Goal: Transaction & Acquisition: Purchase product/service

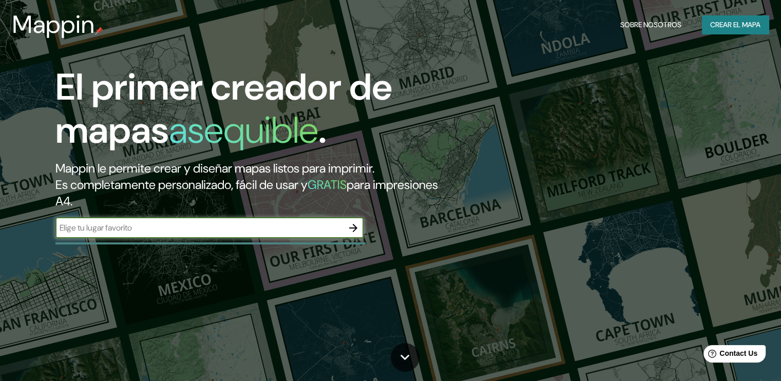
click at [713, 20] on font "Crear el mapa" at bounding box center [735, 24] width 50 height 13
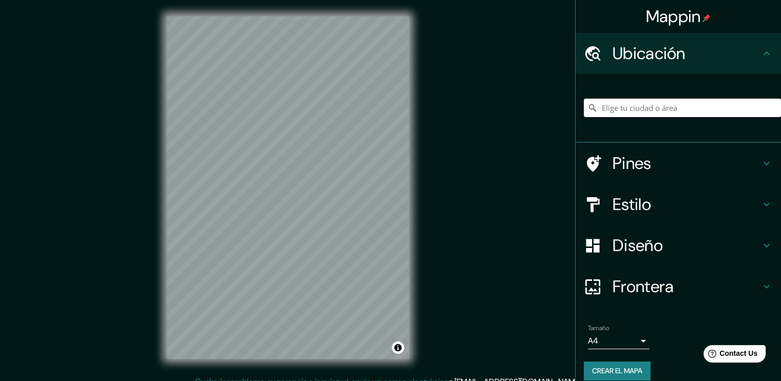
click at [664, 97] on div at bounding box center [682, 107] width 197 height 51
click at [665, 102] on input "Elige tu ciudad o área" at bounding box center [682, 108] width 197 height 18
type input "[GEOGRAPHIC_DATA], [GEOGRAPHIC_DATA], [GEOGRAPHIC_DATA]"
click at [635, 200] on h4 "Estilo" at bounding box center [687, 204] width 148 height 21
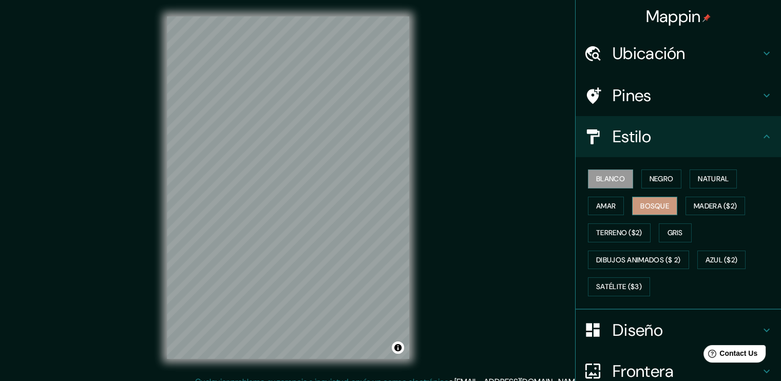
click at [649, 207] on font "Bosque" at bounding box center [655, 206] width 29 height 13
click at [702, 208] on font "Madera ($2)" at bounding box center [715, 206] width 43 height 13
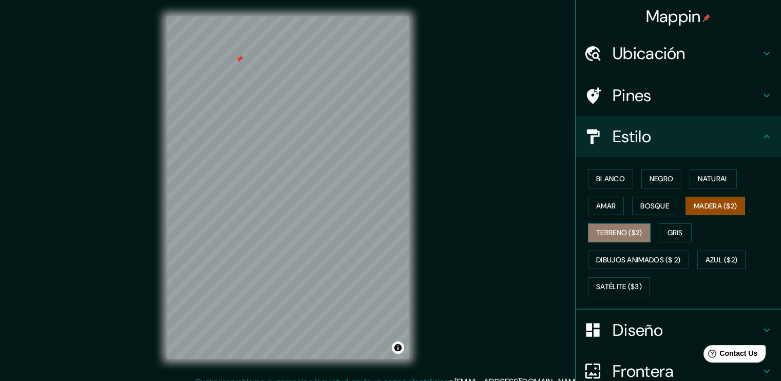
click at [626, 236] on font "Terreno ($2)" at bounding box center [619, 233] width 46 height 13
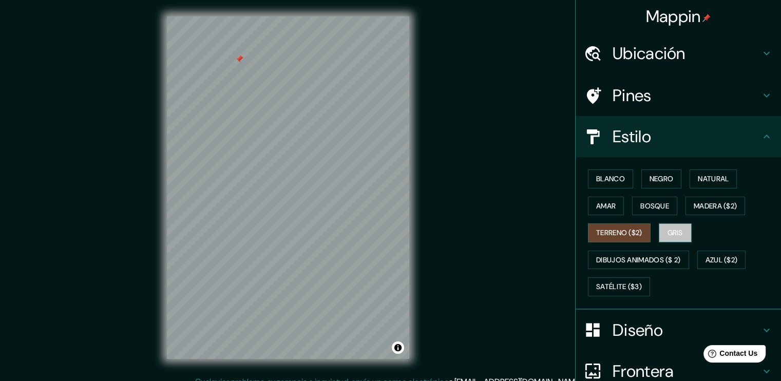
click at [660, 234] on button "Gris" at bounding box center [675, 232] width 33 height 19
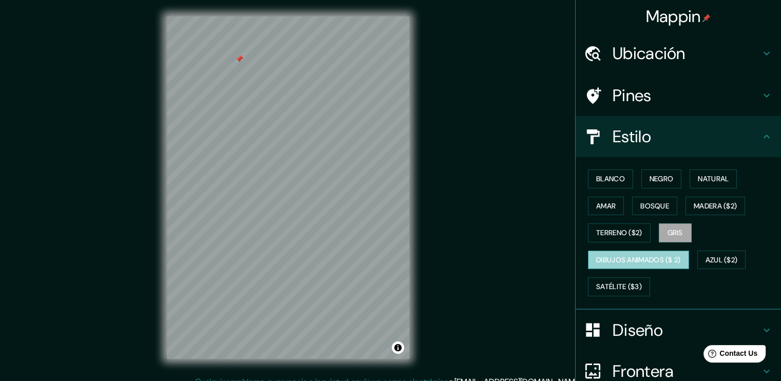
click at [632, 257] on font "Dibujos animados ($ 2)" at bounding box center [638, 260] width 85 height 13
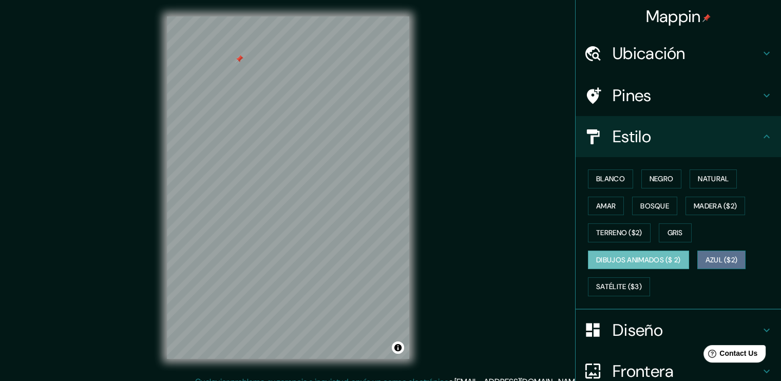
click at [706, 263] on font "Azul ($2)" at bounding box center [722, 260] width 32 height 13
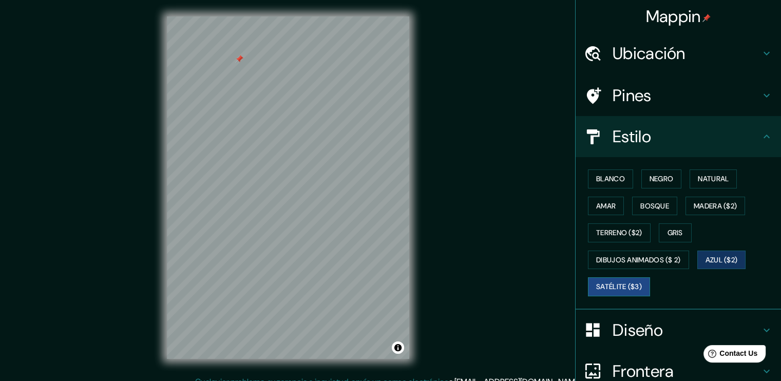
click at [618, 286] on font "Satélite ($3)" at bounding box center [619, 286] width 46 height 13
click at [598, 180] on font "Blanco" at bounding box center [610, 179] width 29 height 13
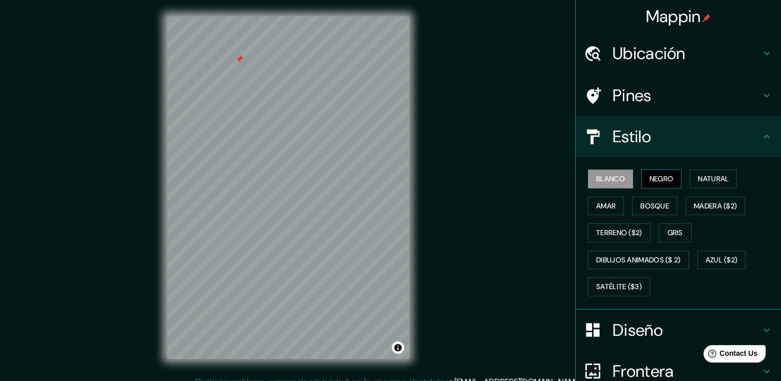
click at [669, 183] on button "Negro" at bounding box center [662, 179] width 41 height 19
click at [690, 177] on button "Natural" at bounding box center [713, 179] width 47 height 19
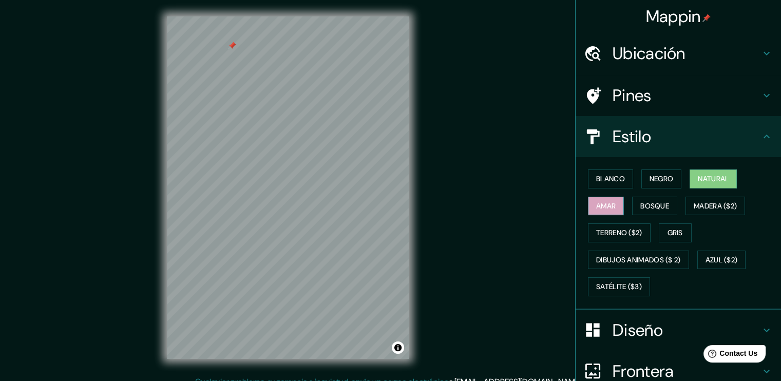
click at [615, 207] on button "Amar" at bounding box center [606, 206] width 36 height 19
click at [641, 204] on font "Bosque" at bounding box center [655, 206] width 29 height 13
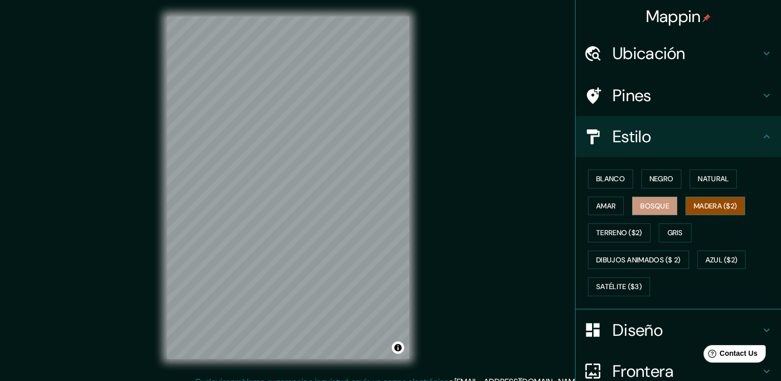
click at [719, 207] on font "Madera ($2)" at bounding box center [715, 206] width 43 height 13
click at [655, 210] on font "Bosque" at bounding box center [655, 206] width 29 height 13
click at [716, 200] on font "Madera ($2)" at bounding box center [715, 206] width 43 height 13
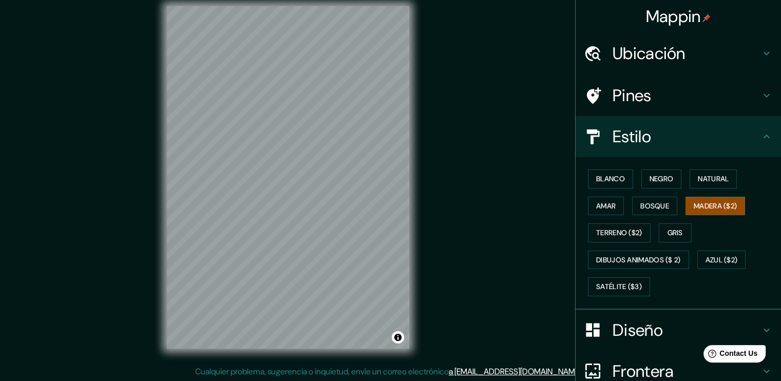
scroll to position [11, 0]
click at [594, 168] on div "Blanco Negro Natural Amar Bosque Madera ($2) Terreno ($2) Gris Dibujos animados…" at bounding box center [682, 232] width 197 height 135
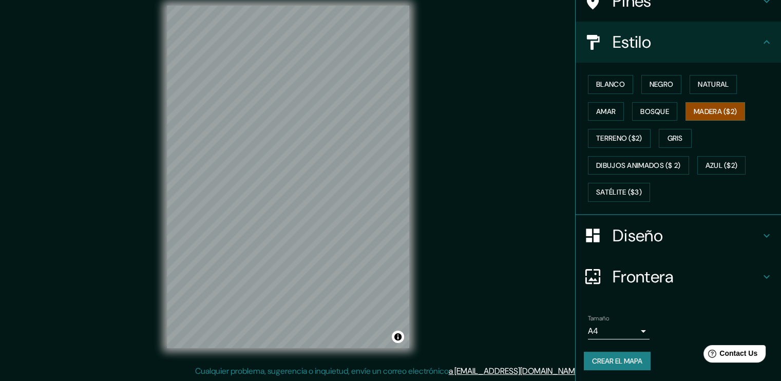
click at [651, 237] on h4 "Diseño" at bounding box center [687, 236] width 148 height 21
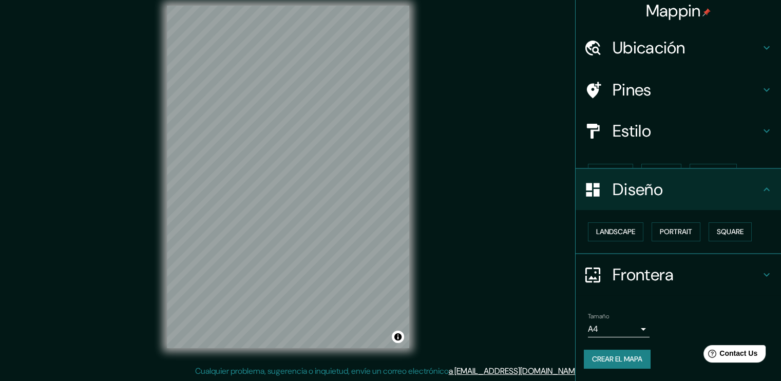
scroll to position [0, 0]
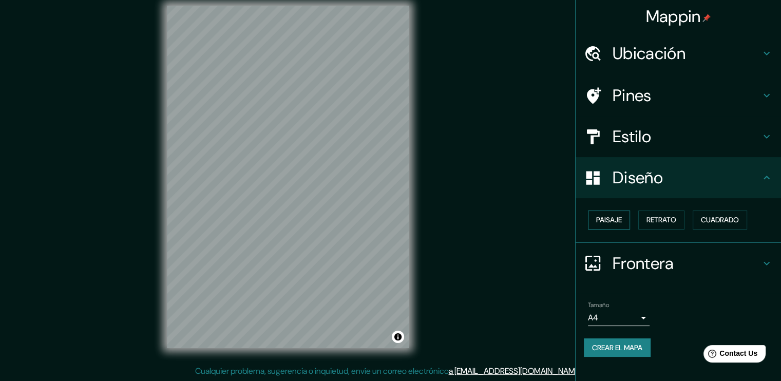
click at [618, 228] on button "Paisaje" at bounding box center [609, 220] width 42 height 19
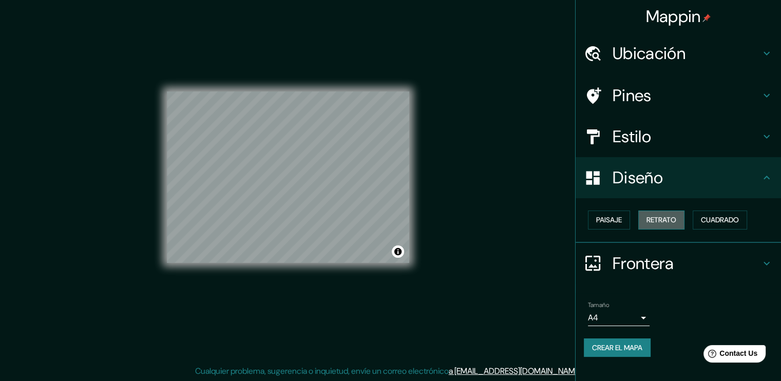
click at [644, 221] on button "Retrato" at bounding box center [662, 220] width 46 height 19
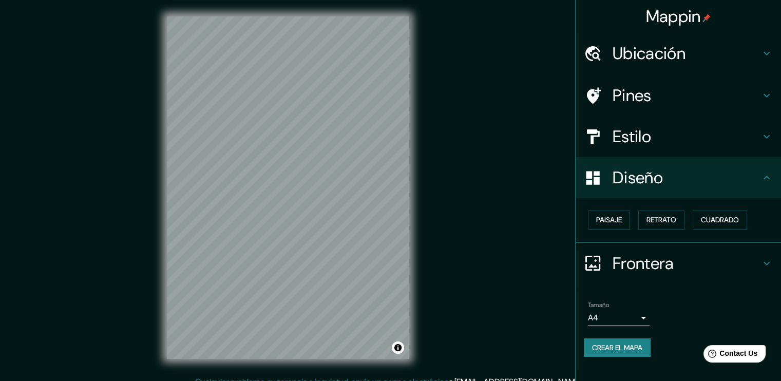
click at [650, 147] on div "Estilo" at bounding box center [678, 136] width 205 height 41
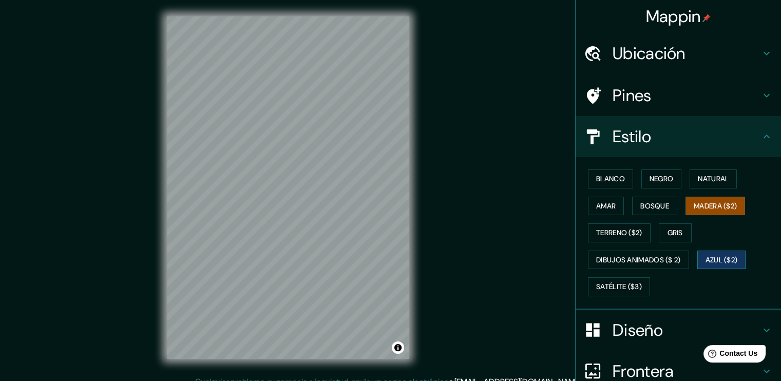
click at [710, 257] on font "Azul ($2)" at bounding box center [722, 260] width 32 height 13
click at [686, 213] on button "Madera ($2)" at bounding box center [716, 206] width 60 height 19
click at [614, 179] on font "Blanco" at bounding box center [610, 179] width 29 height 13
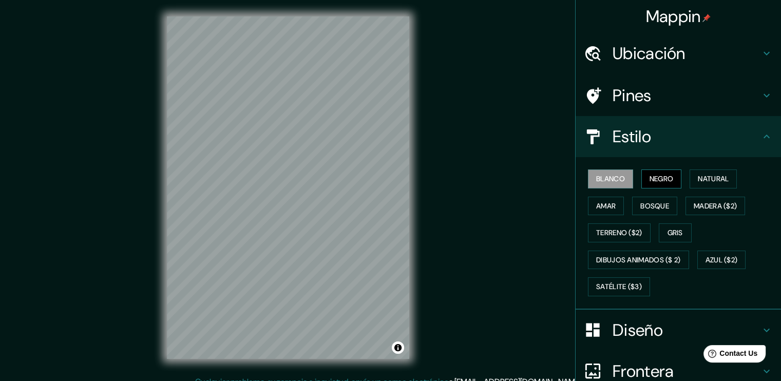
click at [673, 177] on button "Negro" at bounding box center [662, 179] width 41 height 19
click at [717, 183] on font "Natural" at bounding box center [713, 179] width 31 height 13
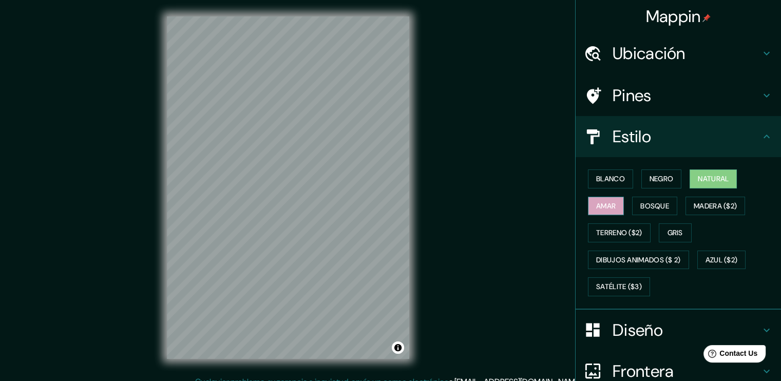
click at [606, 207] on font "Amar" at bounding box center [606, 206] width 20 height 13
click at [651, 204] on font "Bosque" at bounding box center [655, 206] width 29 height 13
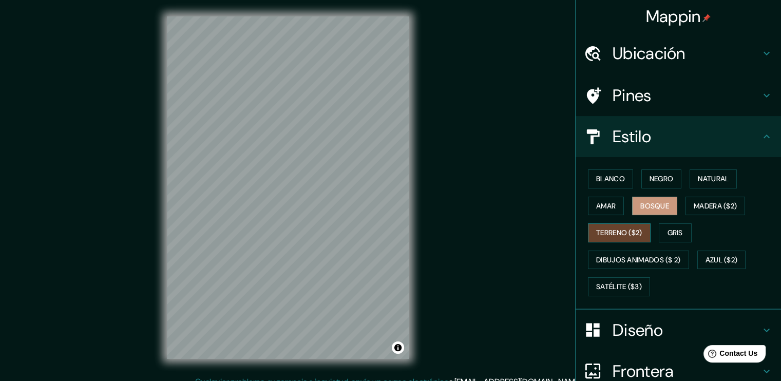
click at [634, 237] on font "Terreno ($2)" at bounding box center [619, 233] width 46 height 13
click at [602, 211] on font "Amar" at bounding box center [606, 206] width 20 height 13
click at [607, 221] on div "Blanco Negro Natural Amar Bosque Madera ($2) Terreno ($2) Gris Dibujos animados…" at bounding box center [682, 232] width 197 height 135
click at [602, 233] on font "Terreno ($2)" at bounding box center [619, 233] width 46 height 13
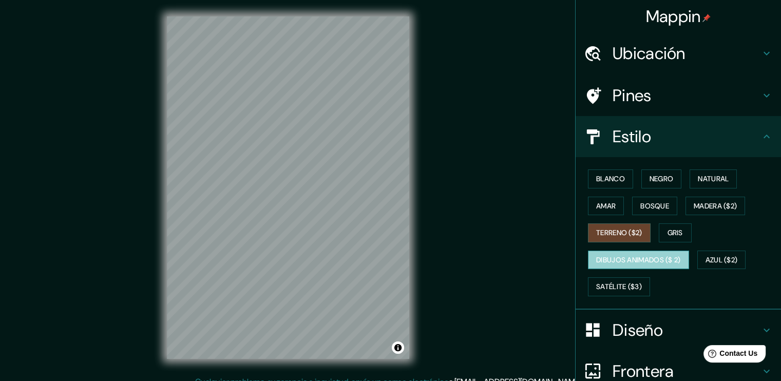
click at [633, 264] on font "Dibujos animados ($ 2)" at bounding box center [638, 260] width 85 height 13
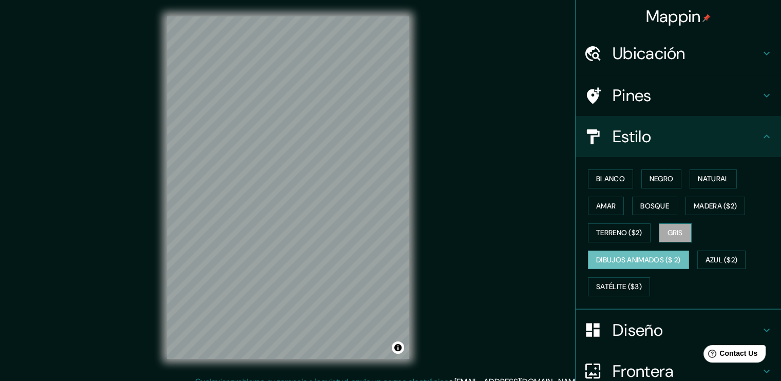
click at [675, 228] on font "Gris" at bounding box center [675, 233] width 15 height 13
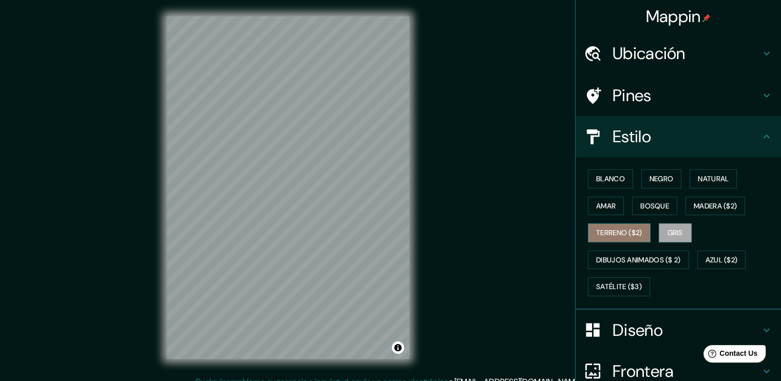
click at [642, 224] on button "Terreno ($2)" at bounding box center [619, 232] width 63 height 19
click at [596, 205] on font "Amar" at bounding box center [606, 206] width 20 height 13
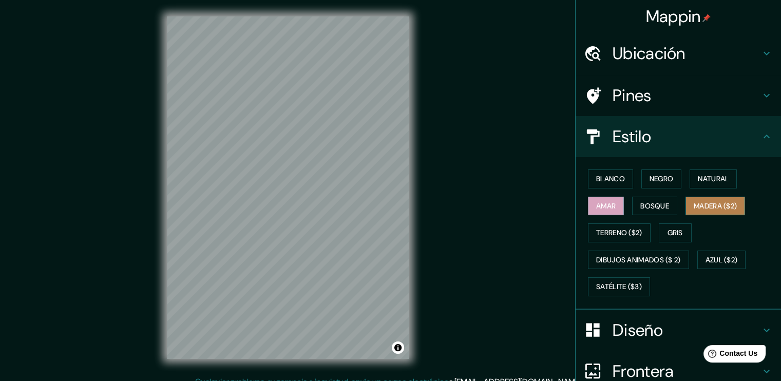
click at [705, 200] on font "Madera ($2)" at bounding box center [715, 206] width 43 height 13
